Goal: Download file/media

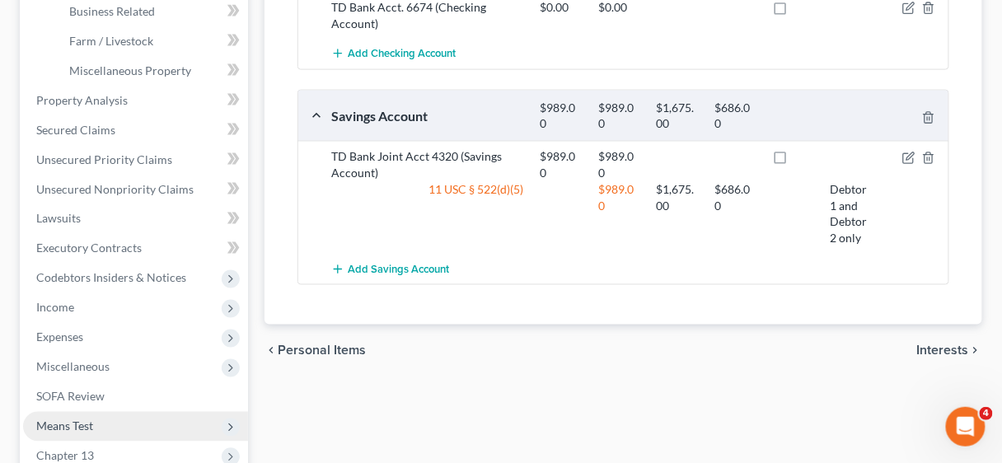
scroll to position [766, 0]
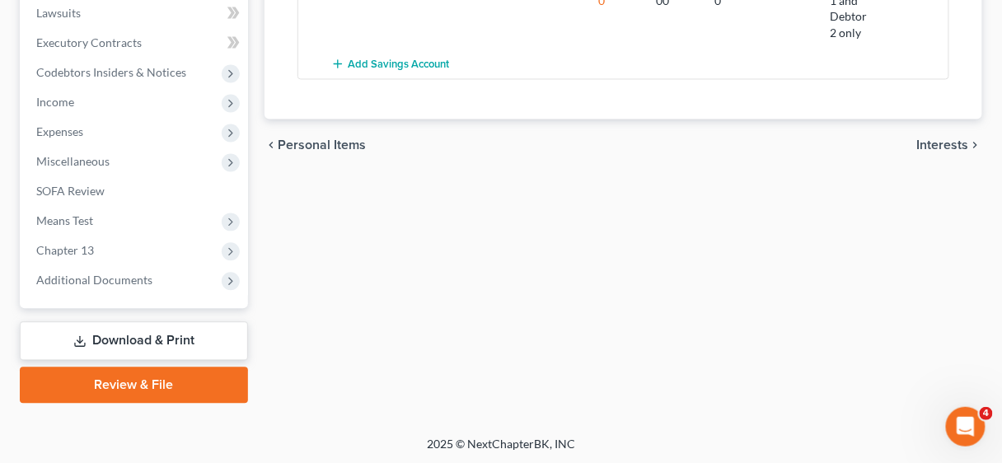
click at [166, 344] on link "Download & Print" at bounding box center [134, 341] width 228 height 39
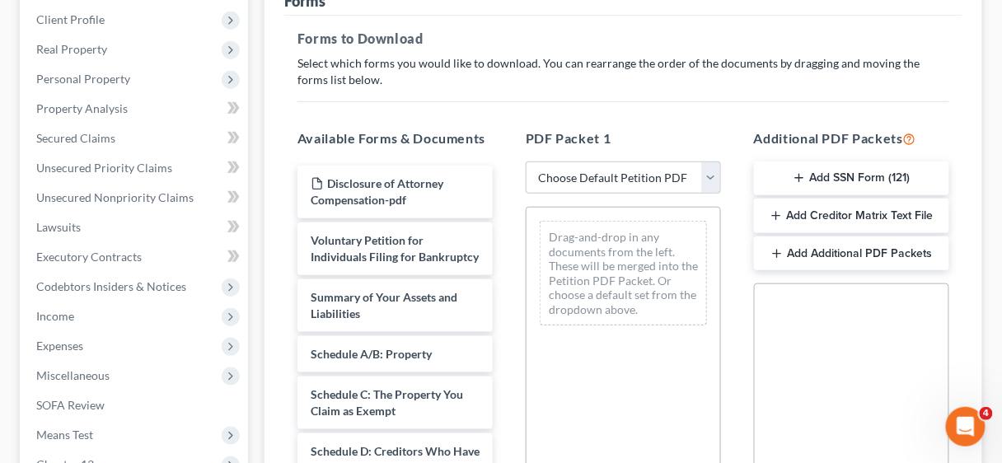
scroll to position [264, 0]
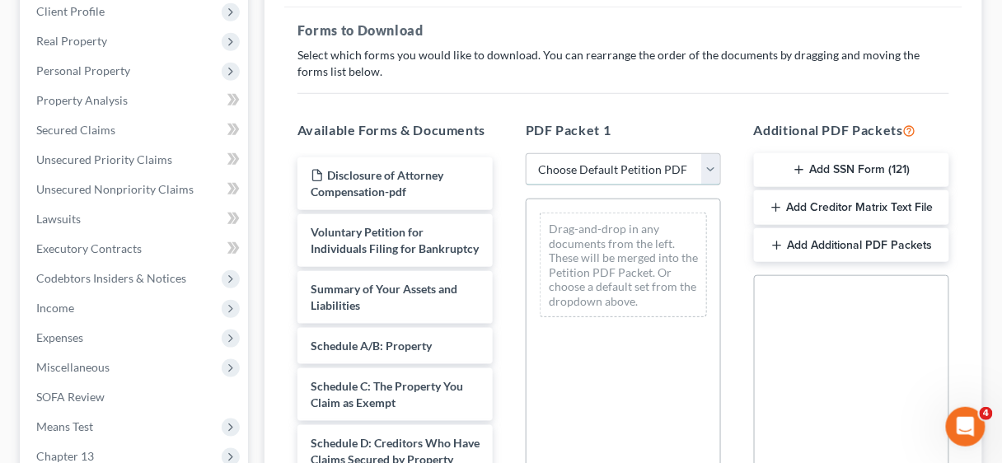
click at [708, 172] on select "Choose Default Petition PDF Packet Complete Bankruptcy Petition (all forms and …" at bounding box center [623, 169] width 195 height 33
select select "0"
click at [526, 153] on select "Choose Default Petition PDF Packet Complete Bankruptcy Petition (all forms and …" at bounding box center [623, 169] width 195 height 33
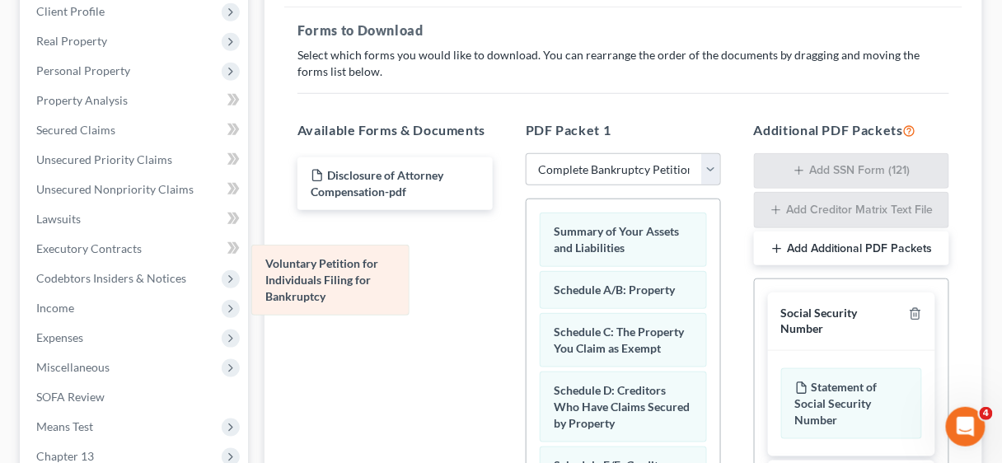
drag, startPoint x: 633, startPoint y: 238, endPoint x: 344, endPoint y: 273, distance: 290.5
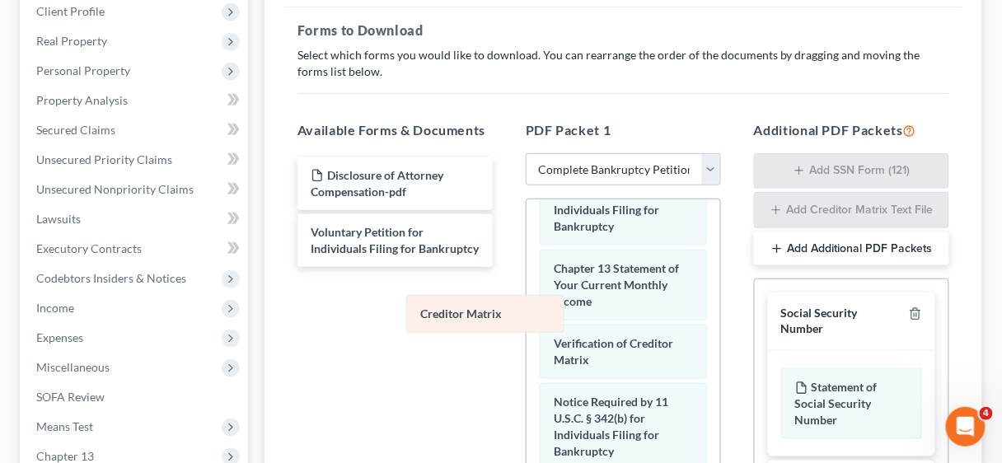
scroll to position [662, 0]
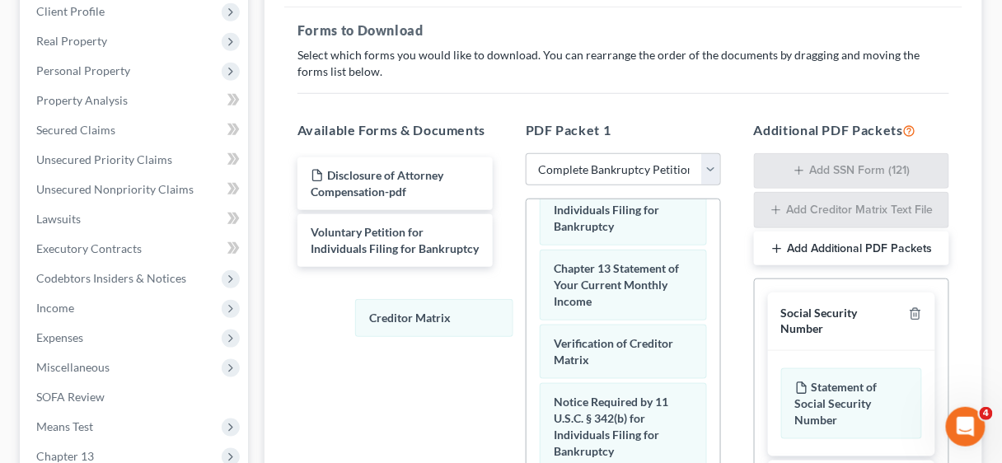
drag, startPoint x: 609, startPoint y: 304, endPoint x: 424, endPoint y: 321, distance: 185.3
click at [527, 320] on div "Creditor Matrix Summary of Your Assets and Liabilities Schedule A/B: Property S…" at bounding box center [624, 97] width 194 height 1108
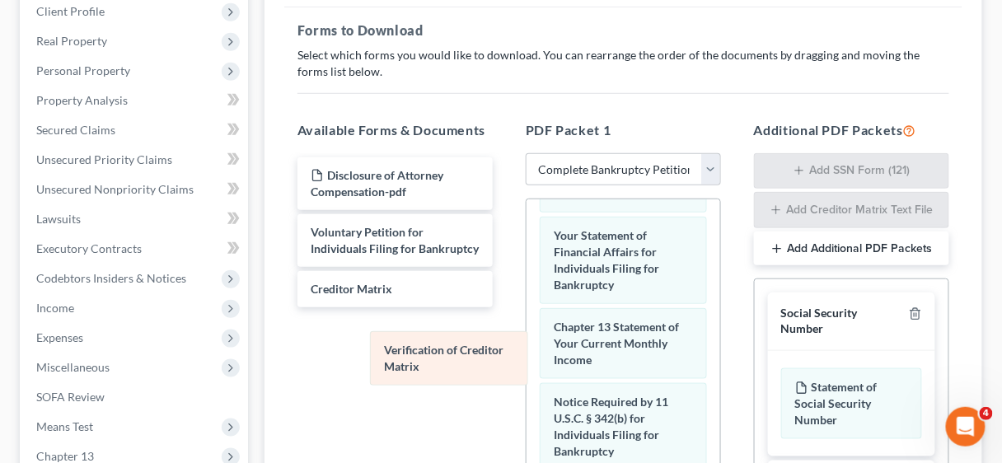
scroll to position [604, 0]
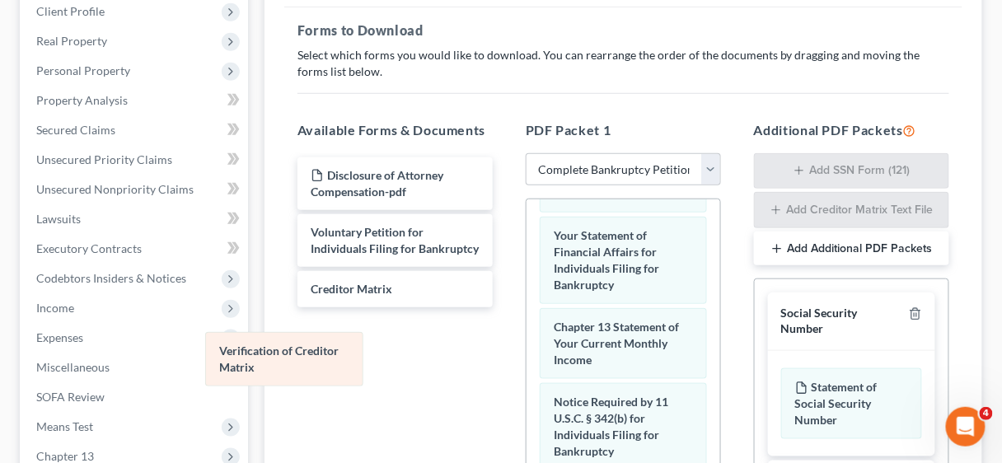
drag, startPoint x: 616, startPoint y: 340, endPoint x: 282, endPoint y: 346, distance: 334.7
click at [527, 346] on div "Verification of Creditor Matrix Summary of Your Assets and Liabilities Schedule…" at bounding box center [624, 126] width 194 height 1049
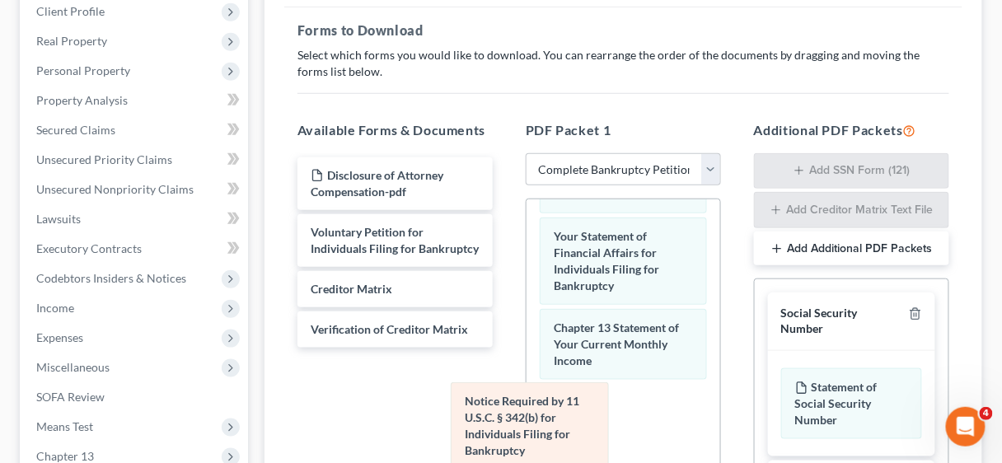
scroll to position [513, 0]
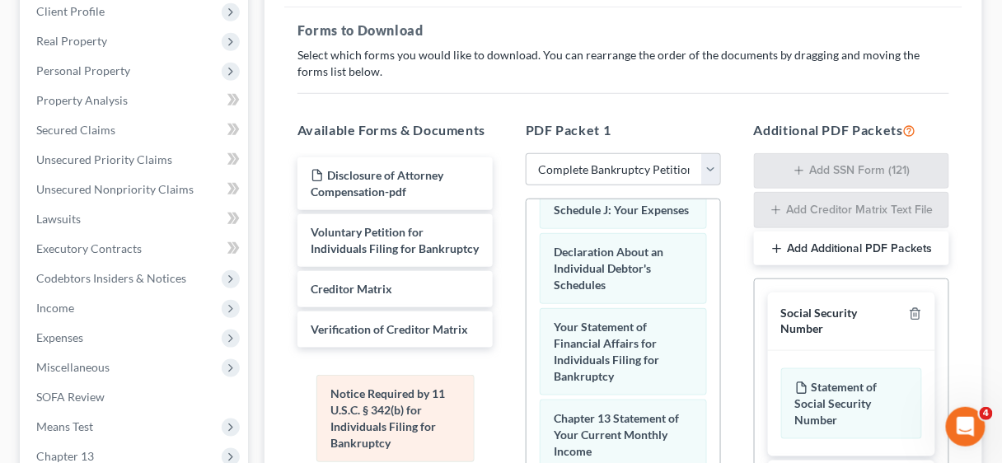
drag, startPoint x: 592, startPoint y: 405, endPoint x: 374, endPoint y: 395, distance: 217.8
click at [527, 395] on div "Notice Required by 11 U.S.C. § 342(b) for Individuals Filing for Bankruptcy Sum…" at bounding box center [624, 172] width 194 height 958
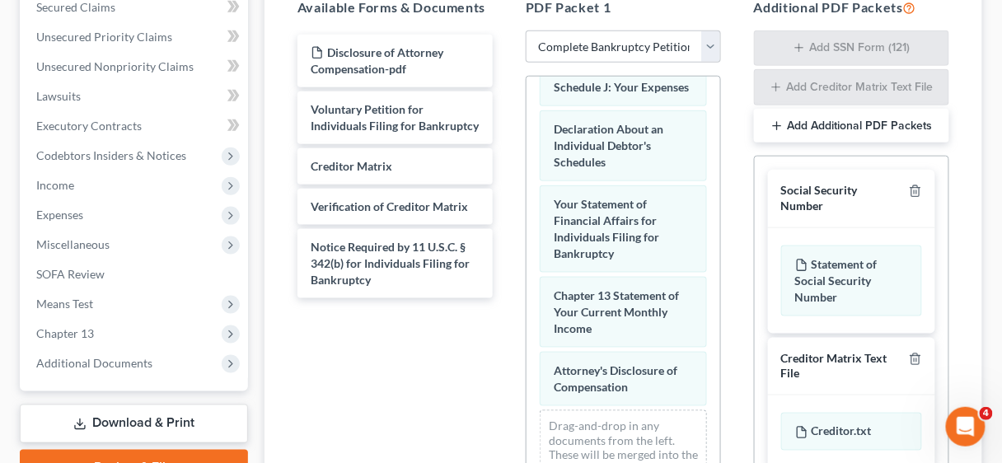
scroll to position [462, 0]
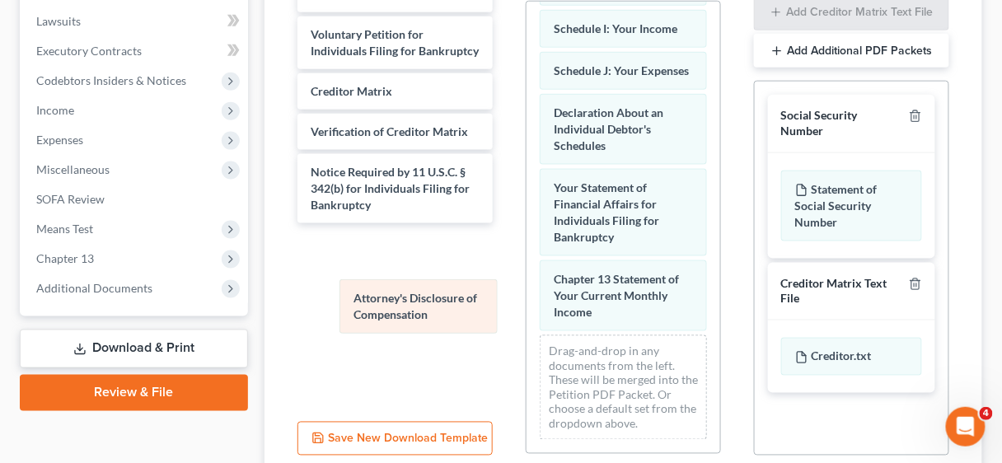
drag, startPoint x: 611, startPoint y: 305, endPoint x: 410, endPoint y: 308, distance: 201.1
click at [527, 308] on div "Attorney's Disclosure of Compensation Summary of Your Assets and Liabilities Sc…" at bounding box center [624, 3] width 194 height 899
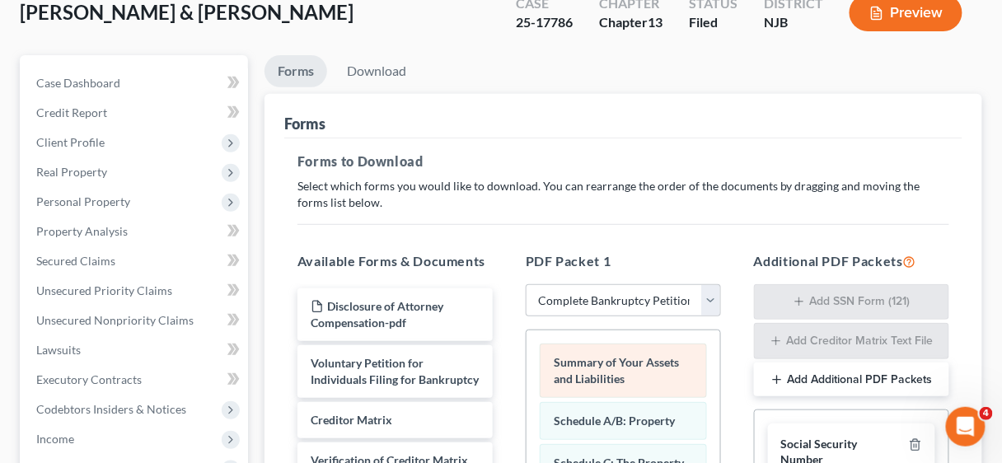
scroll to position [0, 0]
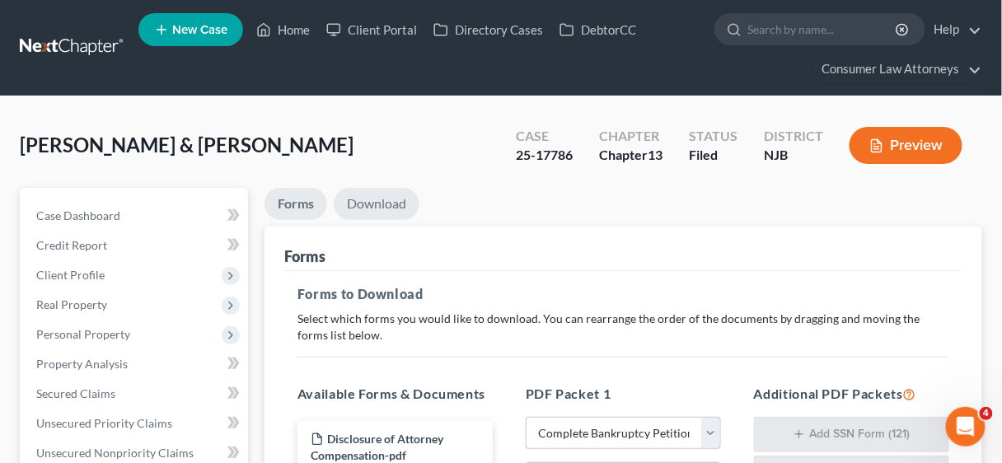
click at [364, 204] on link "Download" at bounding box center [377, 204] width 86 height 32
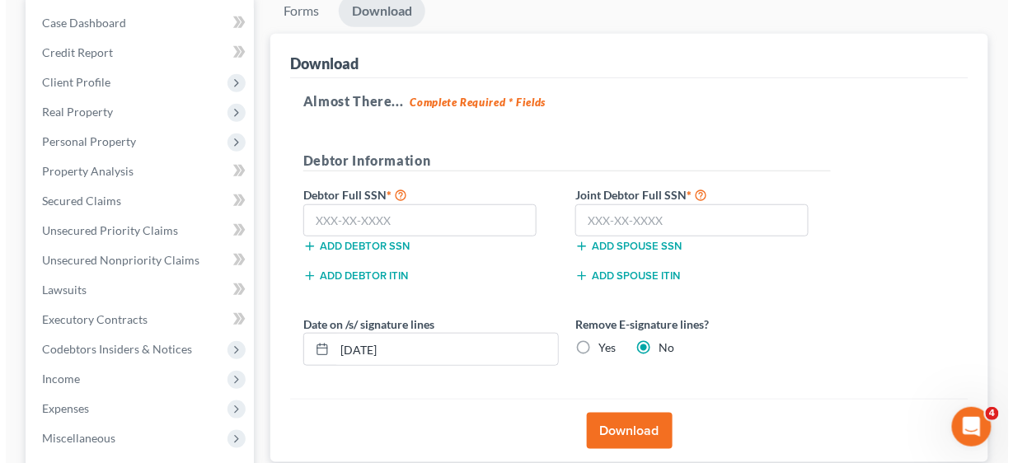
scroll to position [198, 0]
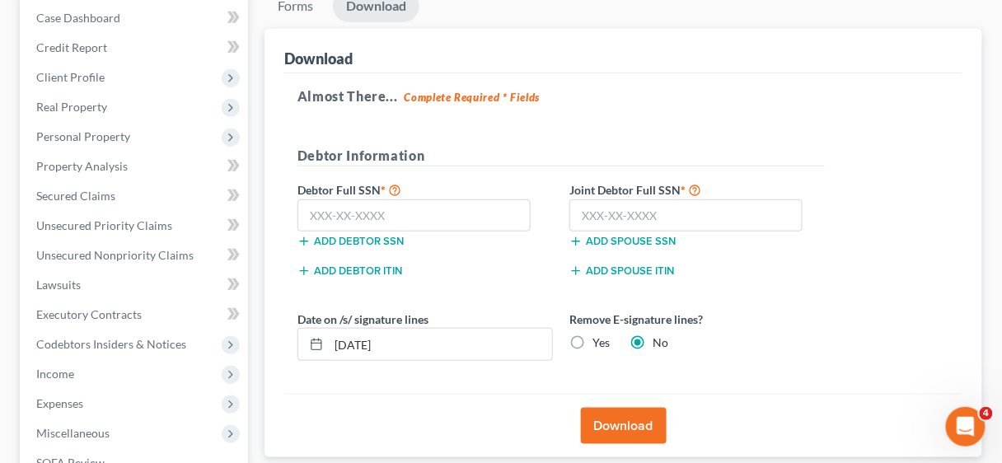
click at [593, 342] on label "Yes" at bounding box center [601, 343] width 17 height 16
click at [599, 342] on input "Yes" at bounding box center [604, 340] width 11 height 11
radio input "true"
click at [649, 423] on button "Download" at bounding box center [624, 426] width 86 height 36
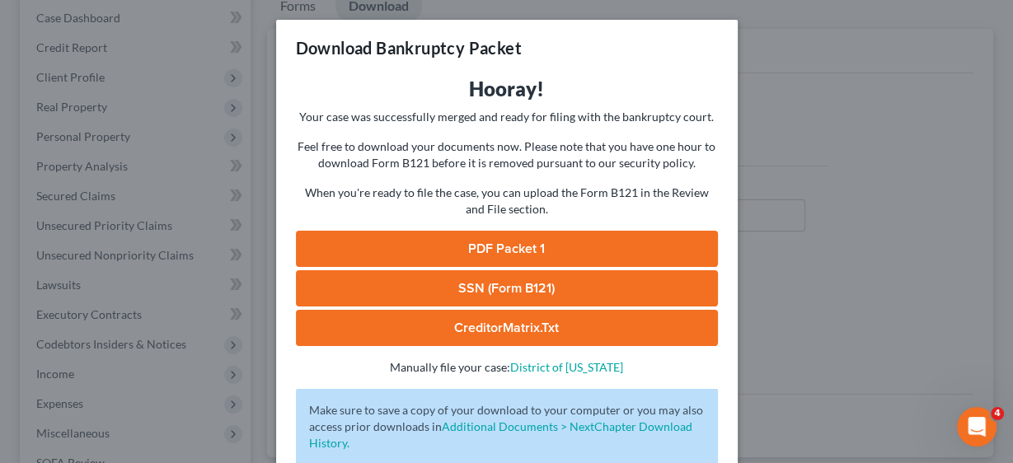
click at [562, 247] on link "PDF Packet 1" at bounding box center [507, 249] width 422 height 36
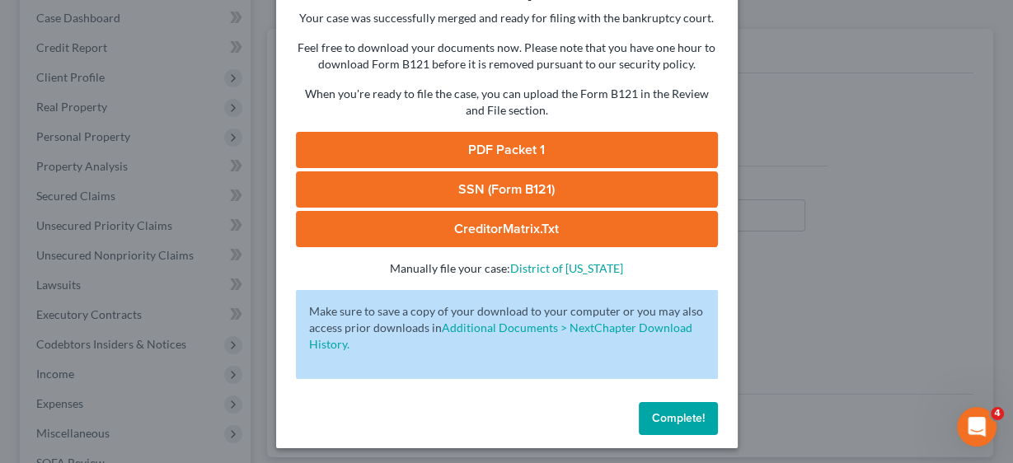
scroll to position [102, 0]
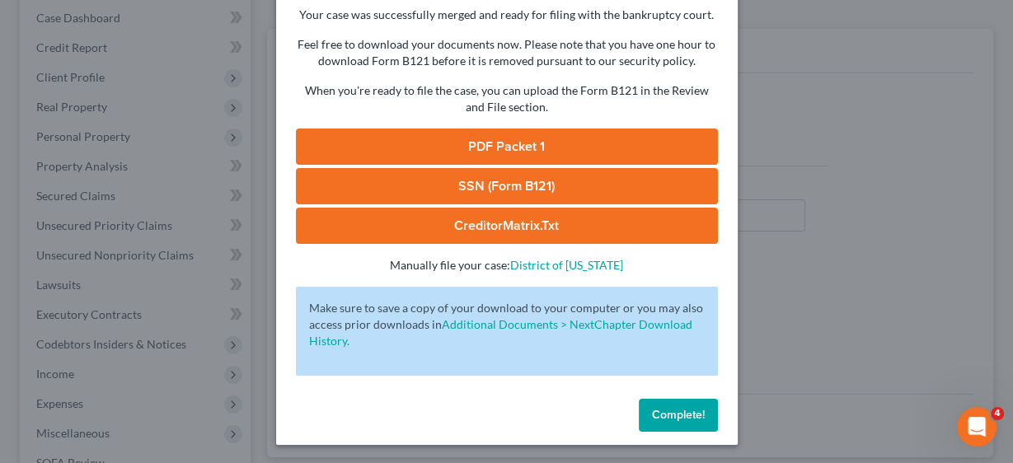
click at [685, 410] on span "Complete!" at bounding box center [678, 415] width 53 height 14
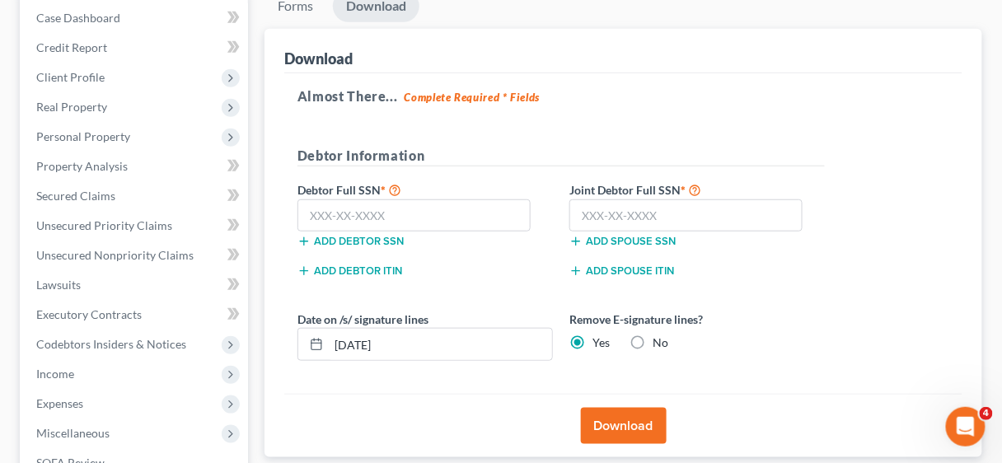
click at [653, 338] on label "No" at bounding box center [661, 343] width 16 height 16
click at [659, 338] on input "No" at bounding box center [664, 340] width 11 height 11
radio input "true"
radio input "false"
click at [633, 418] on button "Download" at bounding box center [624, 426] width 86 height 36
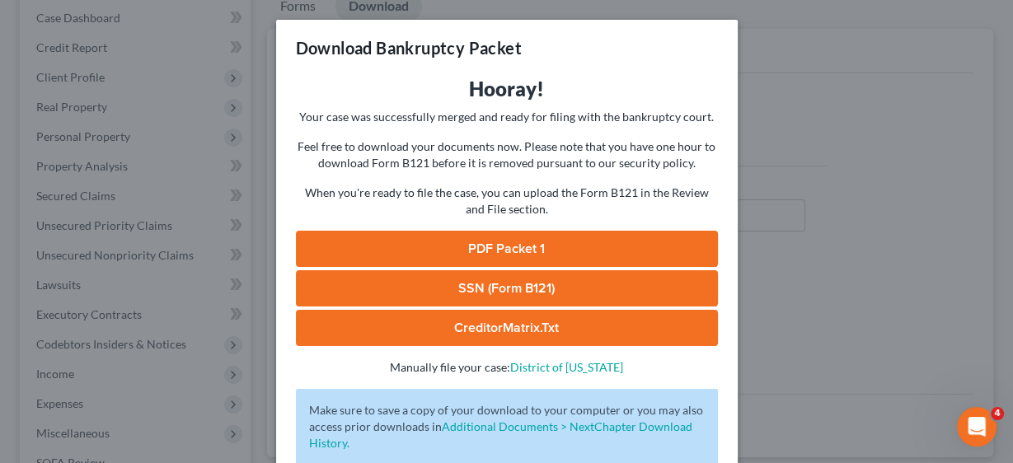
click at [532, 249] on link "PDF Packet 1" at bounding box center [507, 249] width 422 height 36
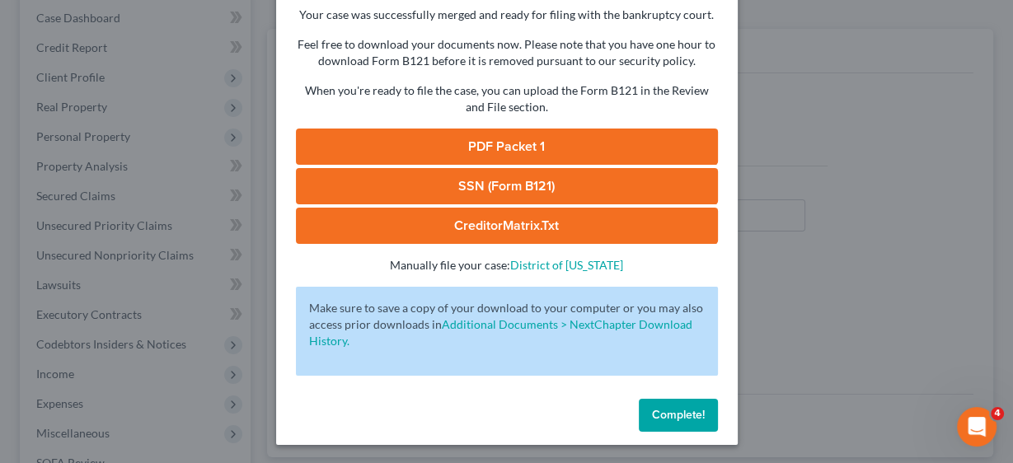
click at [671, 415] on span "Complete!" at bounding box center [678, 415] width 53 height 14
